Goal: Task Accomplishment & Management: Manage account settings

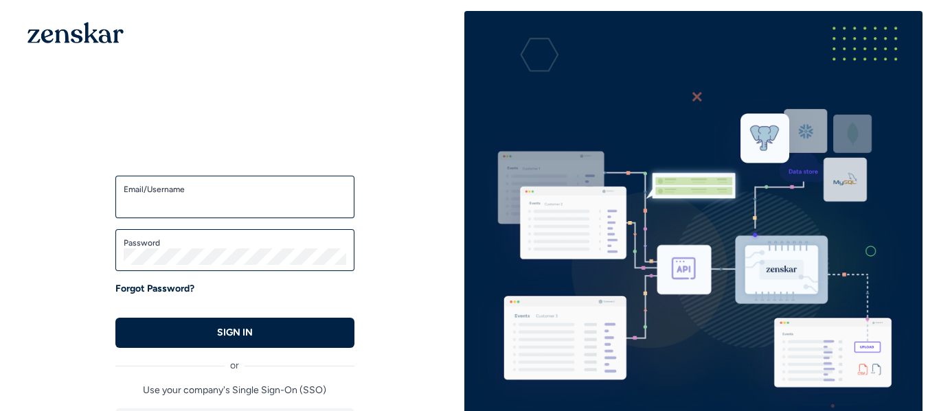
type input "**********"
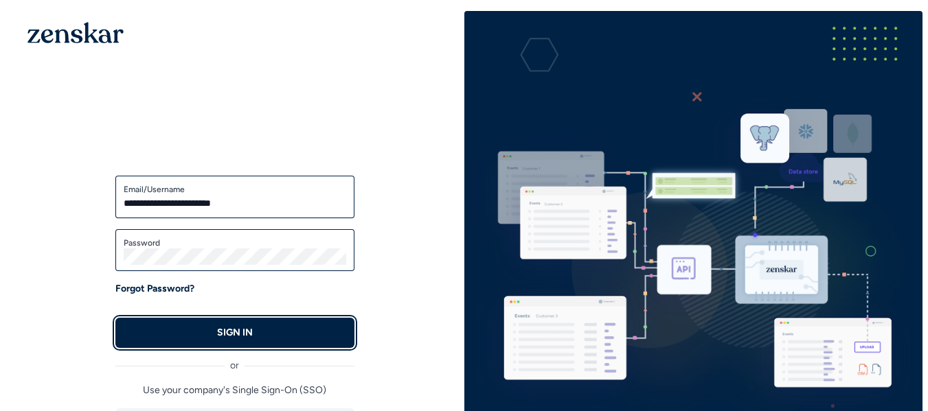
click at [260, 334] on button "SIGN IN" at bounding box center [234, 333] width 239 height 30
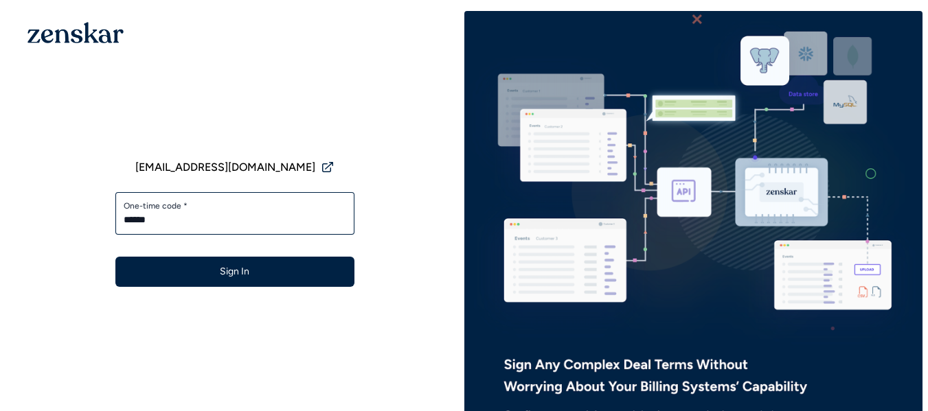
type input "******"
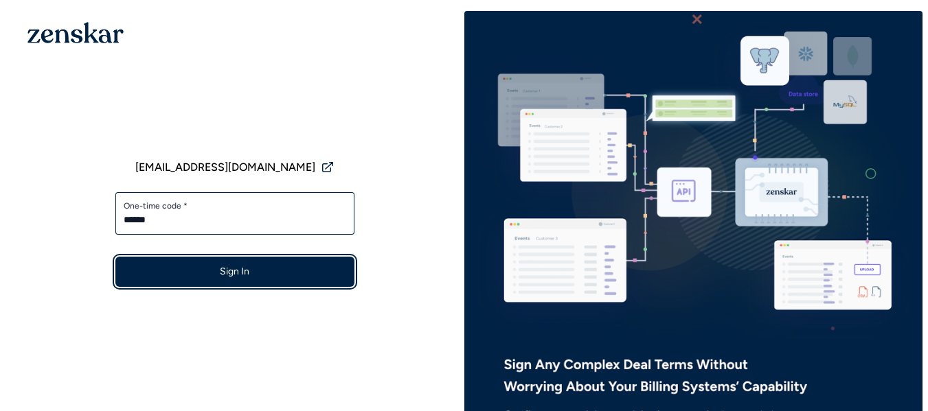
click at [272, 273] on button "Sign In" at bounding box center [234, 272] width 239 height 30
